Goal: Navigation & Orientation: Find specific page/section

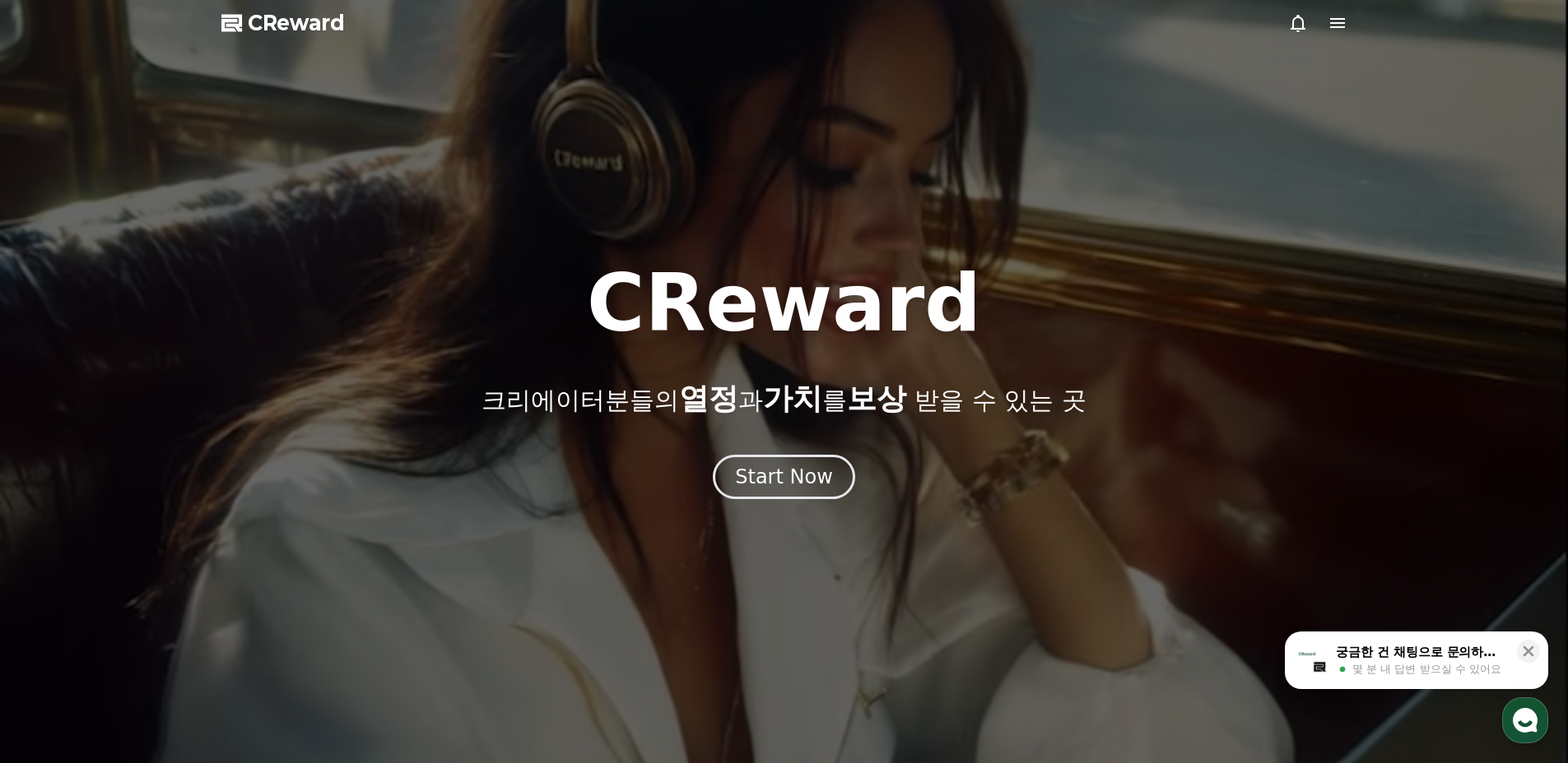
click at [1336, 25] on icon at bounding box center [1337, 23] width 20 height 20
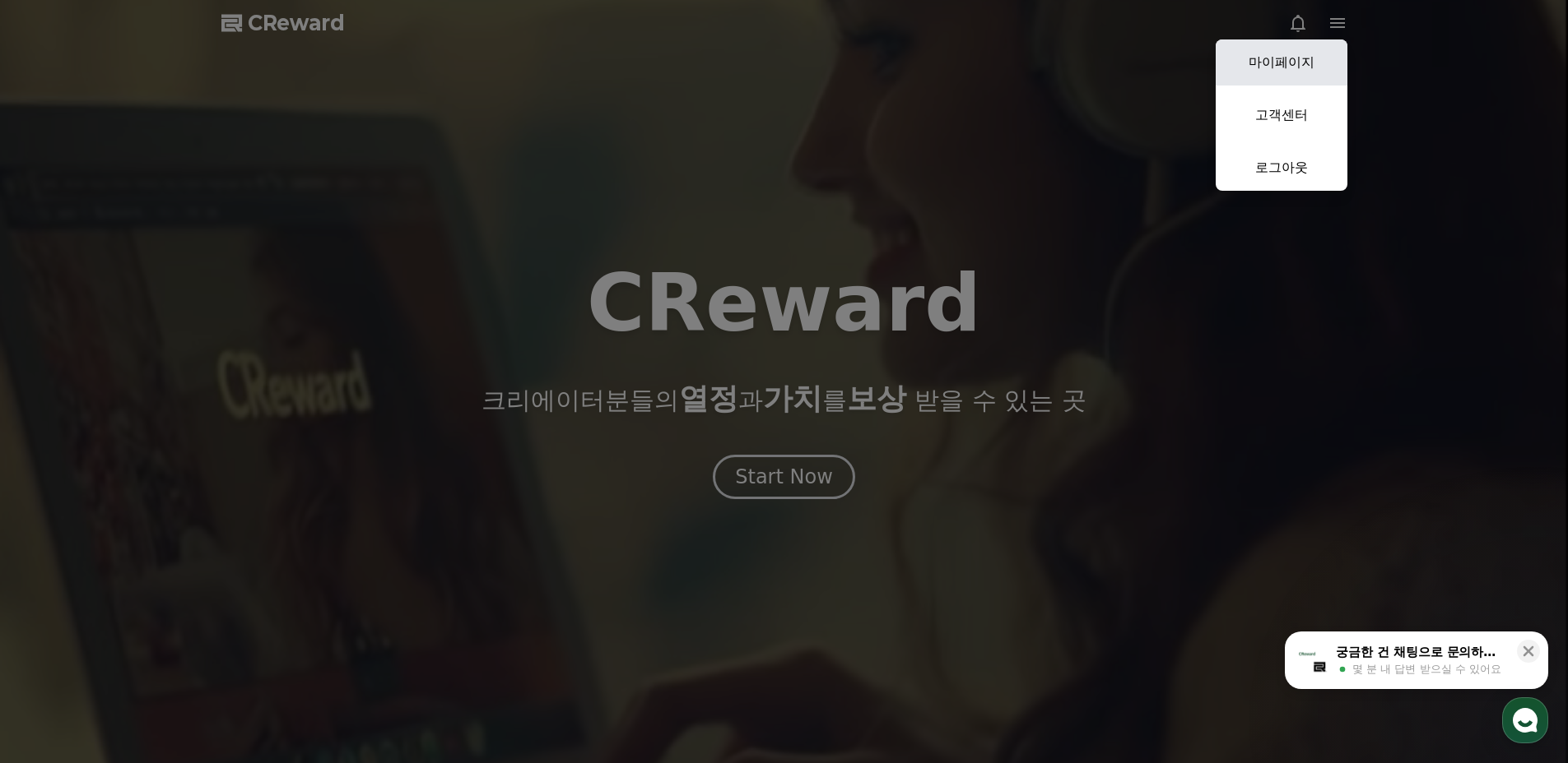
click at [1307, 58] on link "마이페이지" at bounding box center [1282, 62] width 131 height 46
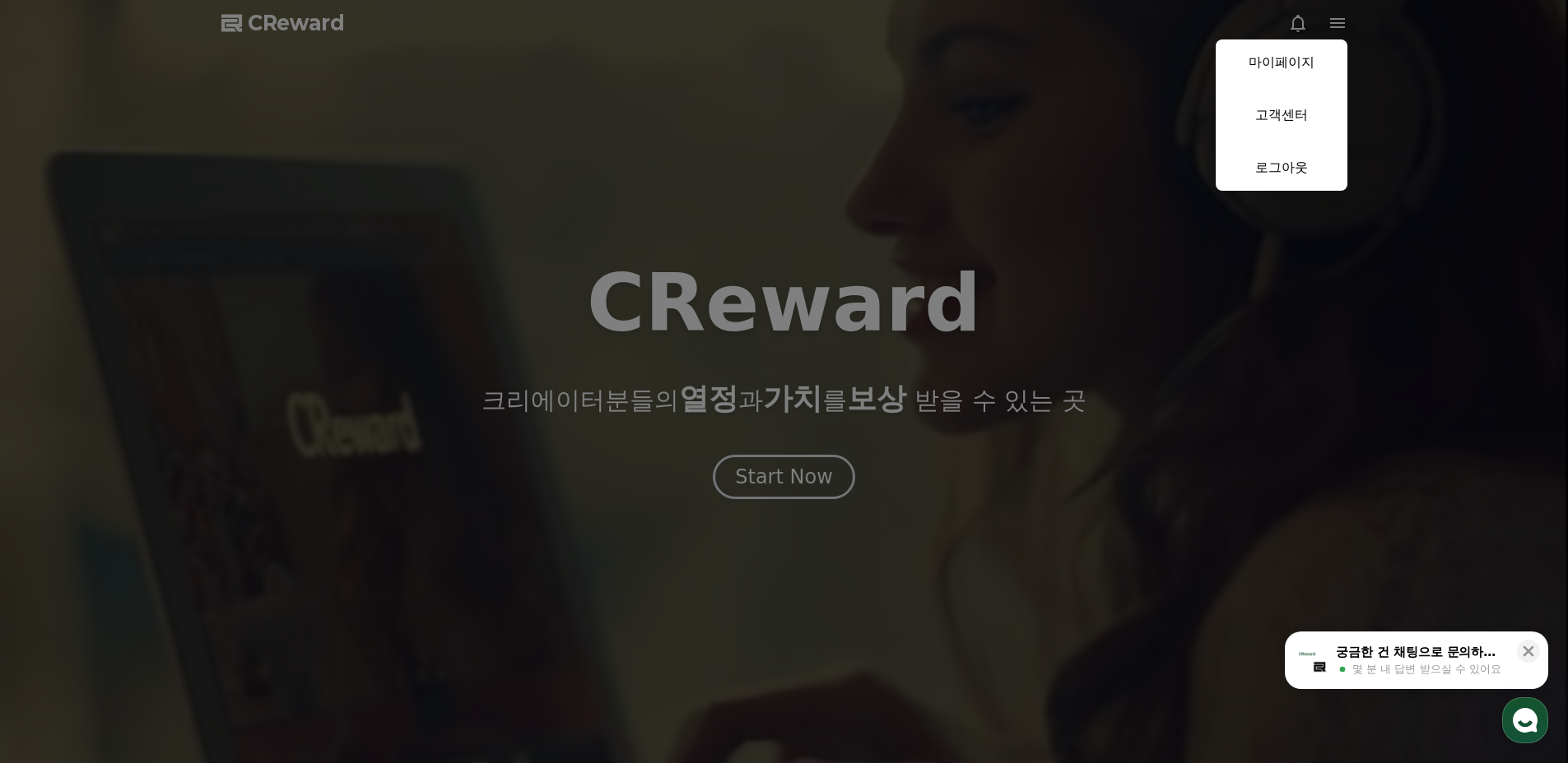
select select "**********"
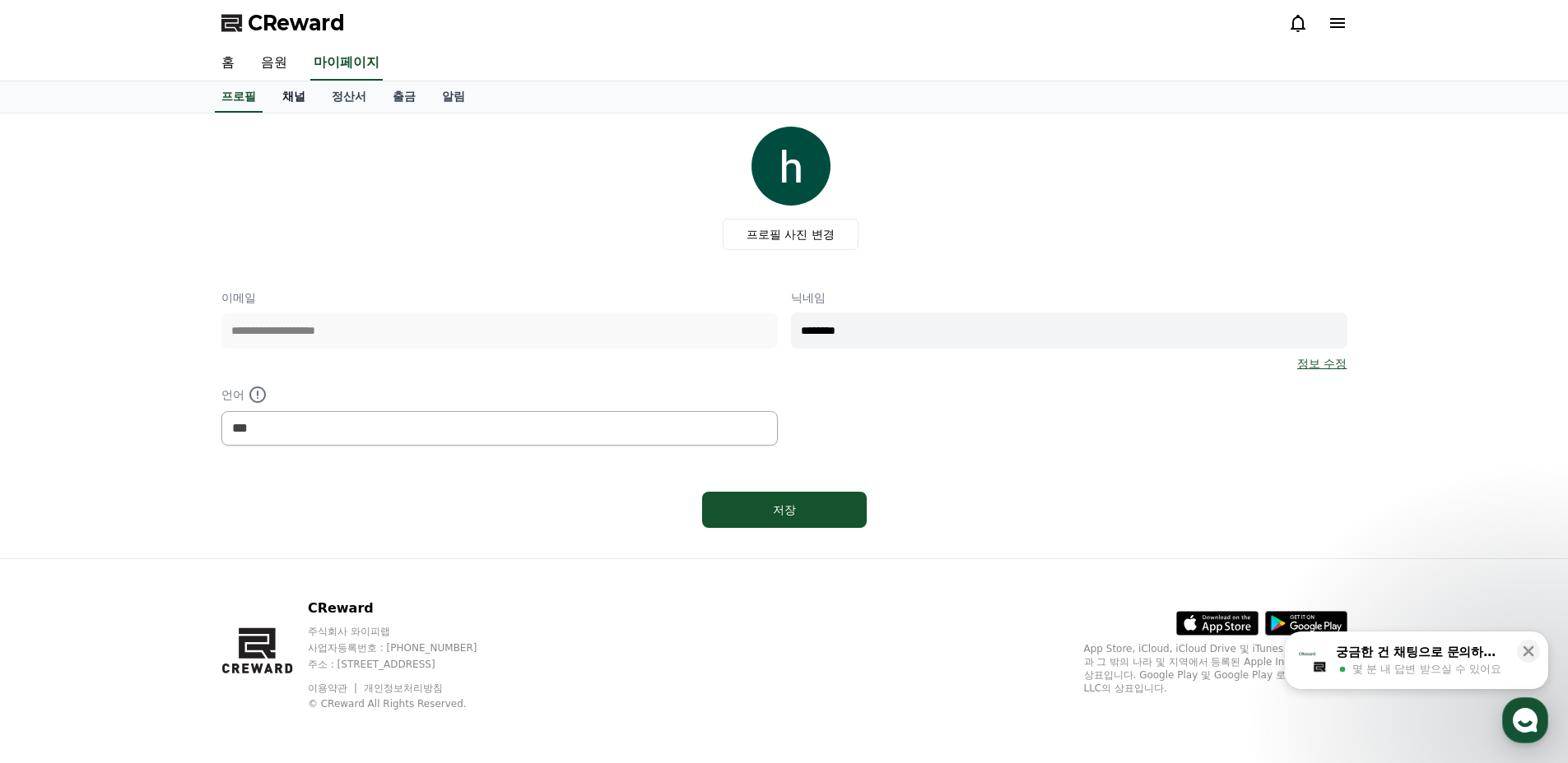
click at [276, 97] on link "채널" at bounding box center [294, 97] width 50 height 31
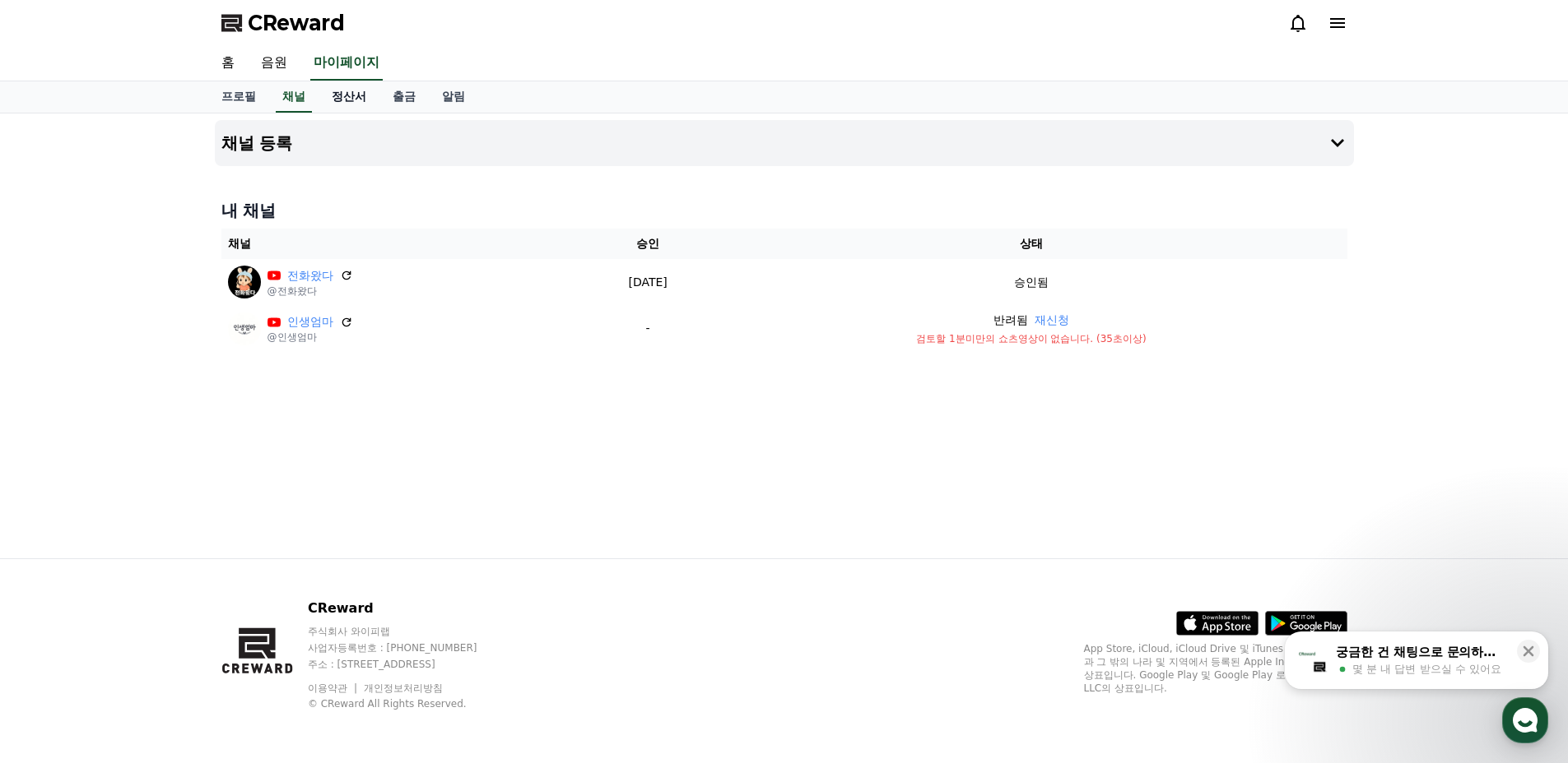
click at [365, 99] on link "정산서" at bounding box center [348, 97] width 61 height 31
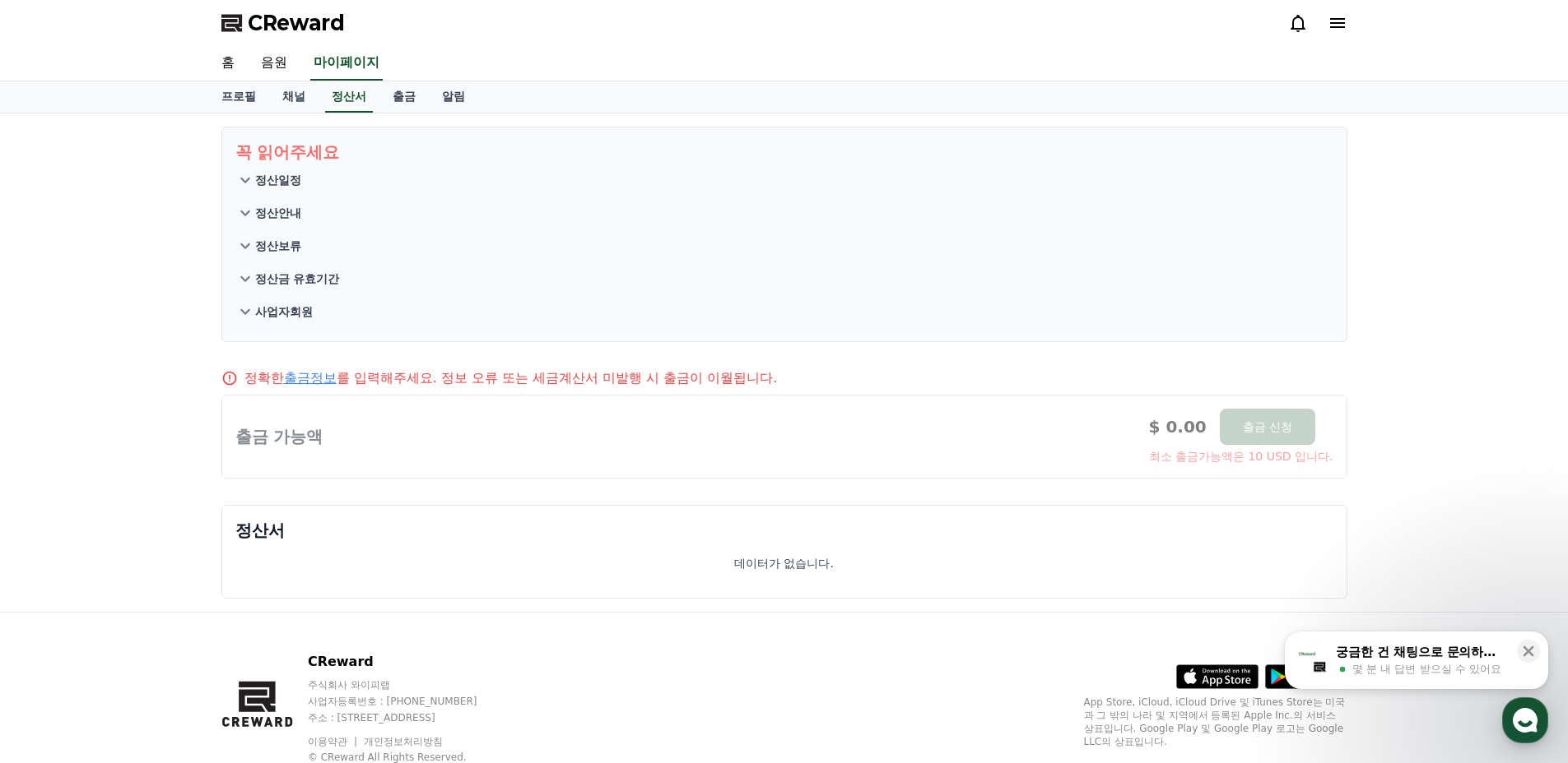
click at [391, 113] on div "프로필 채널 정산서 출금 알림" at bounding box center [784, 98] width 1568 height 32
click at [392, 106] on link "출금" at bounding box center [404, 97] width 50 height 31
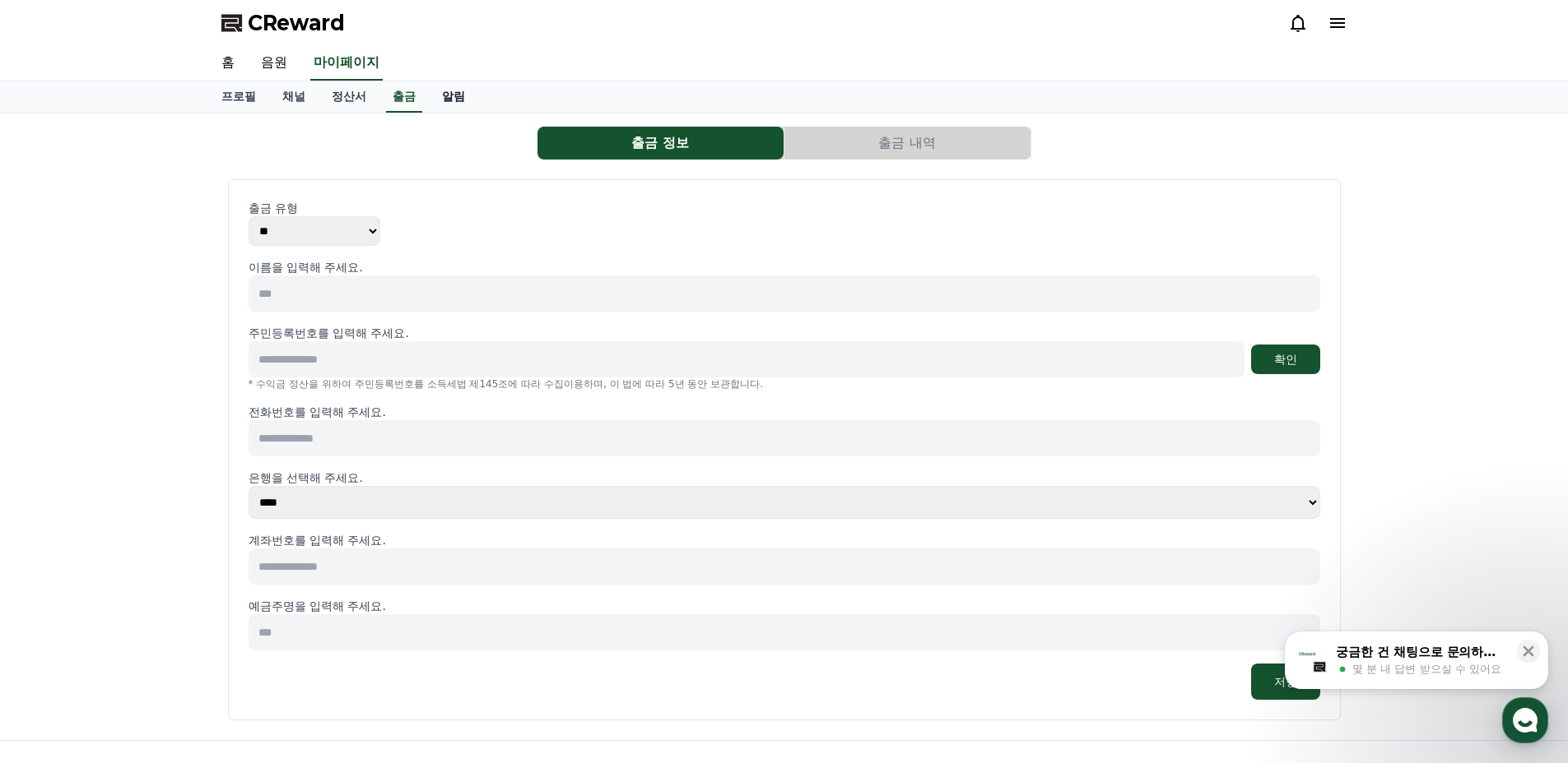
click at [430, 102] on link "알림" at bounding box center [453, 97] width 50 height 31
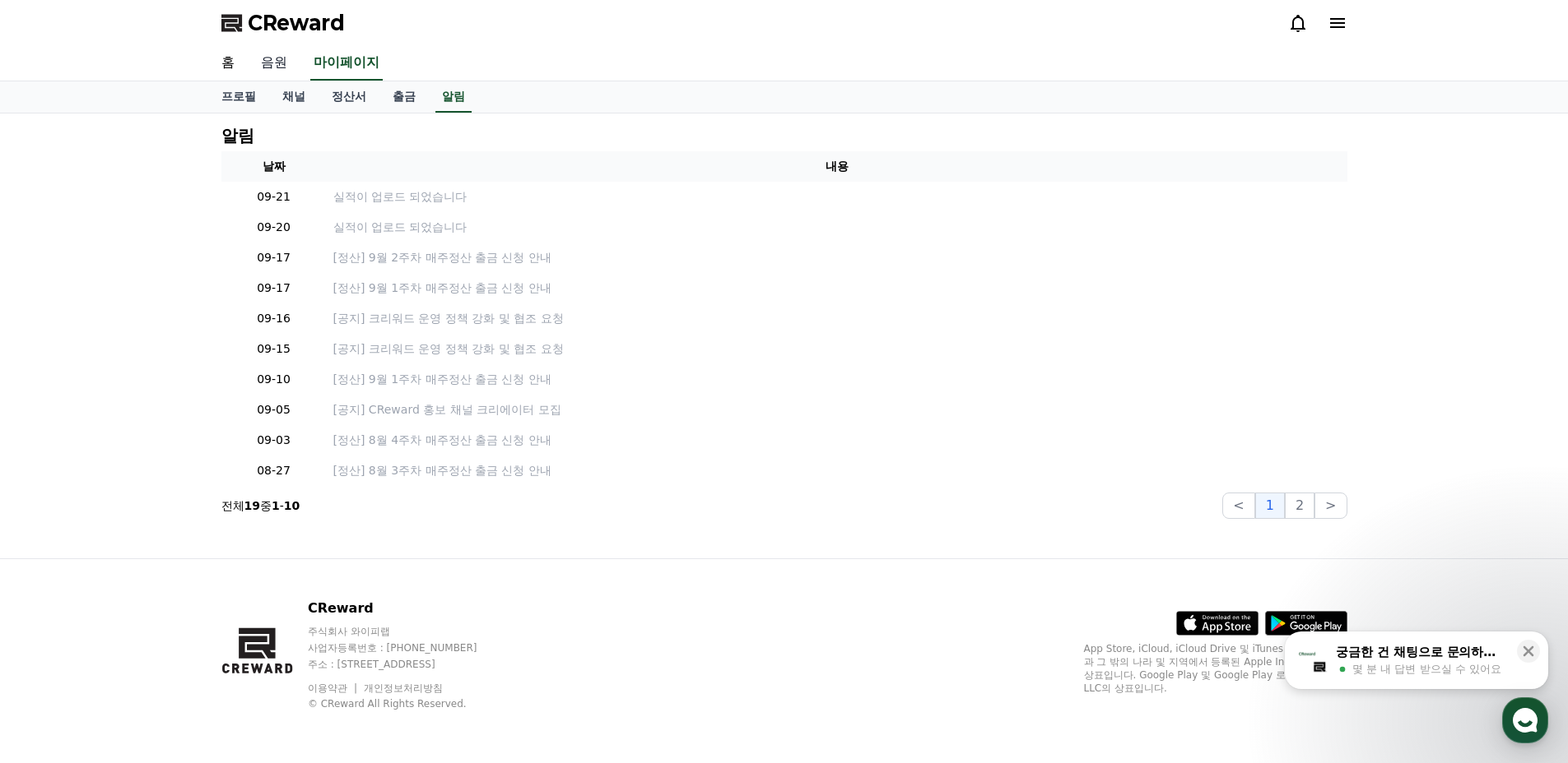
click at [281, 65] on link "음원" at bounding box center [274, 63] width 53 height 35
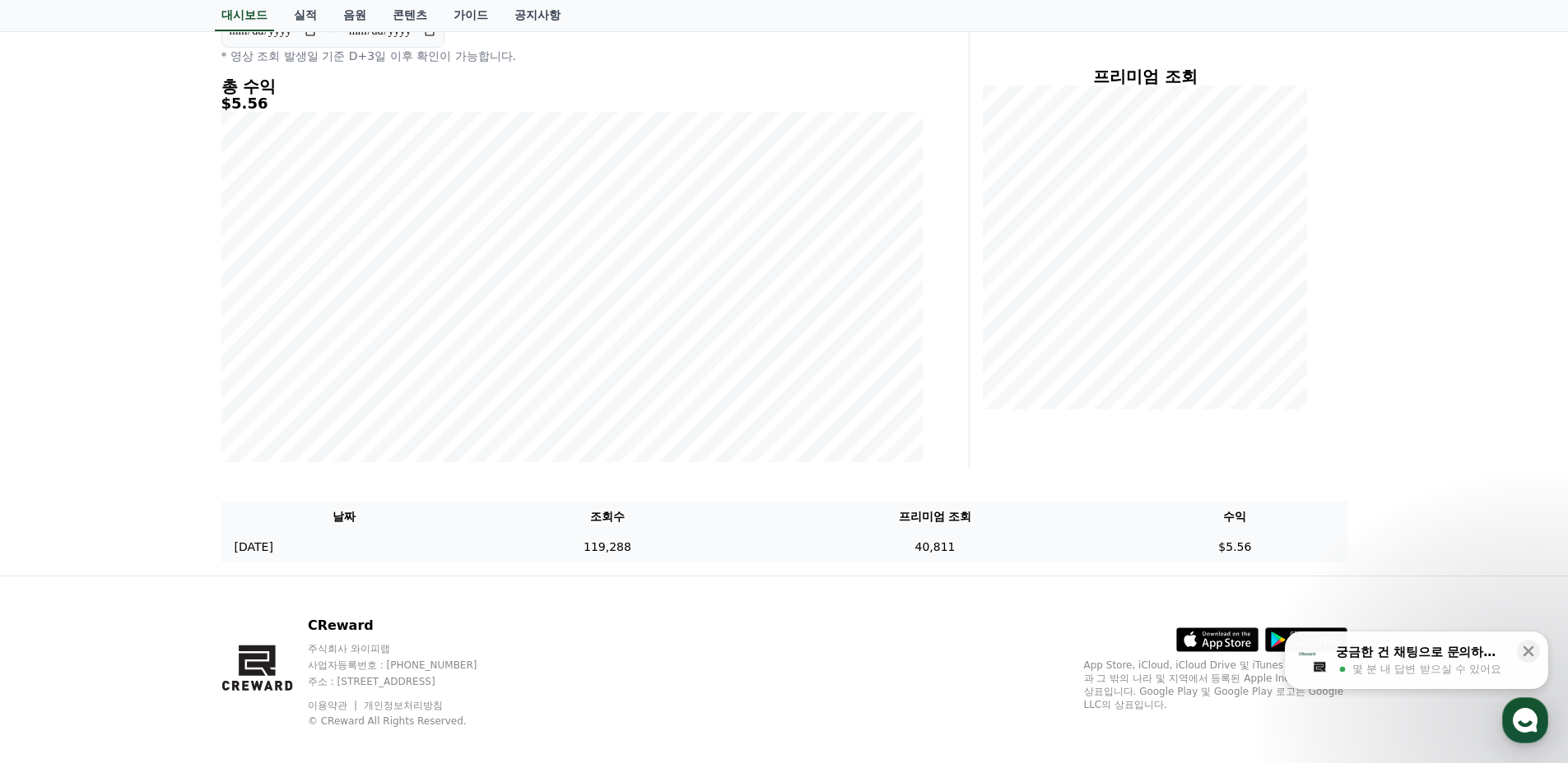
scroll to position [205, 0]
